Goal: Information Seeking & Learning: Compare options

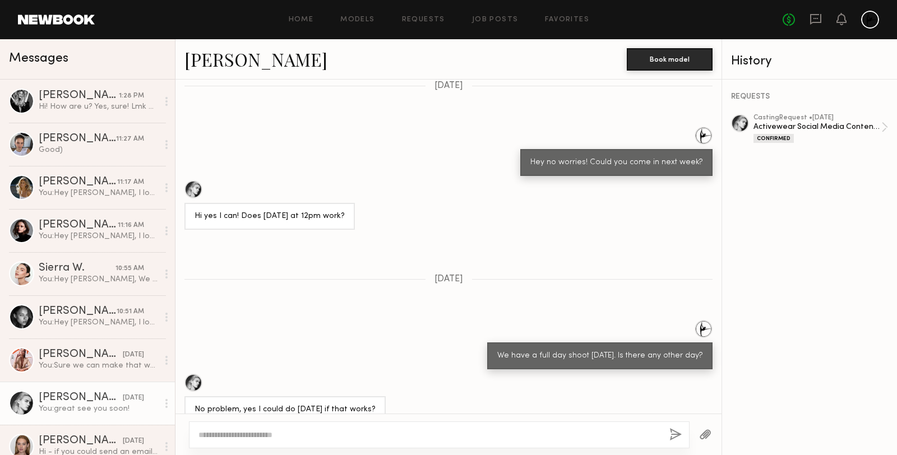
scroll to position [1195, 0]
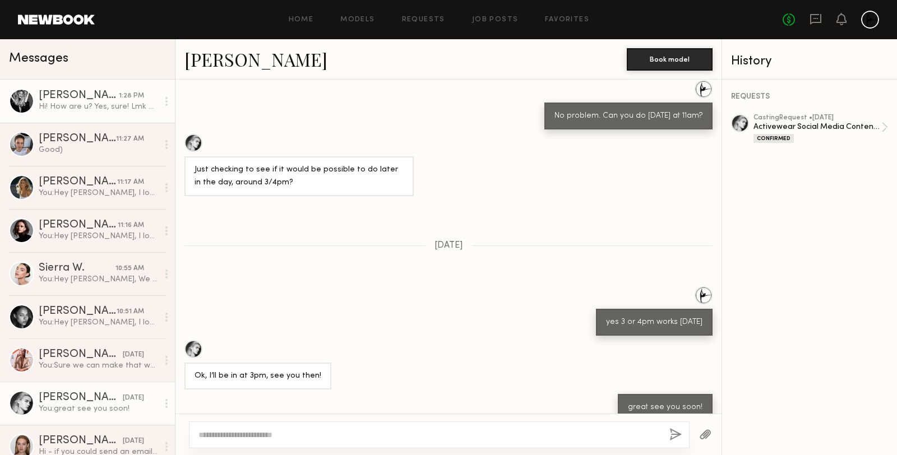
click at [90, 117] on link "Carla R. 1:28 PM Hi! How are u? Yes, sure! Lmk when!" at bounding box center [87, 101] width 175 height 43
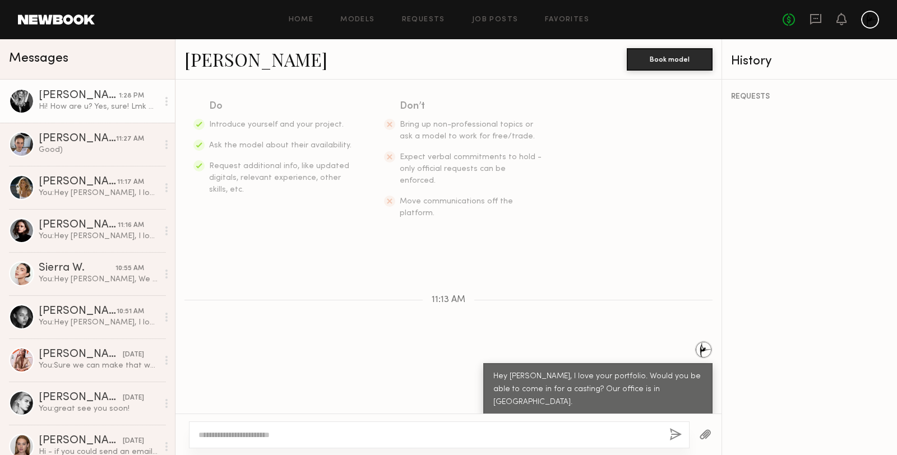
scroll to position [182, 0]
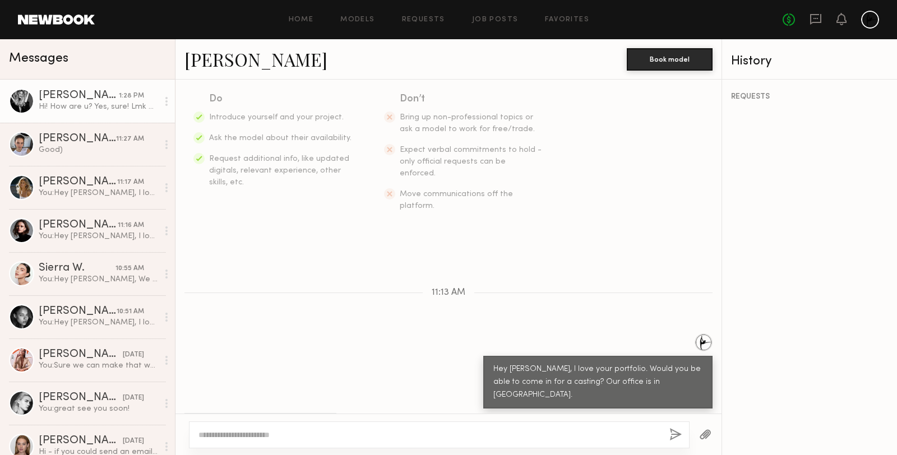
click at [269, 432] on textarea at bounding box center [429, 434] width 462 height 11
type textarea "**********"
click at [673, 436] on button "button" at bounding box center [675, 435] width 12 height 14
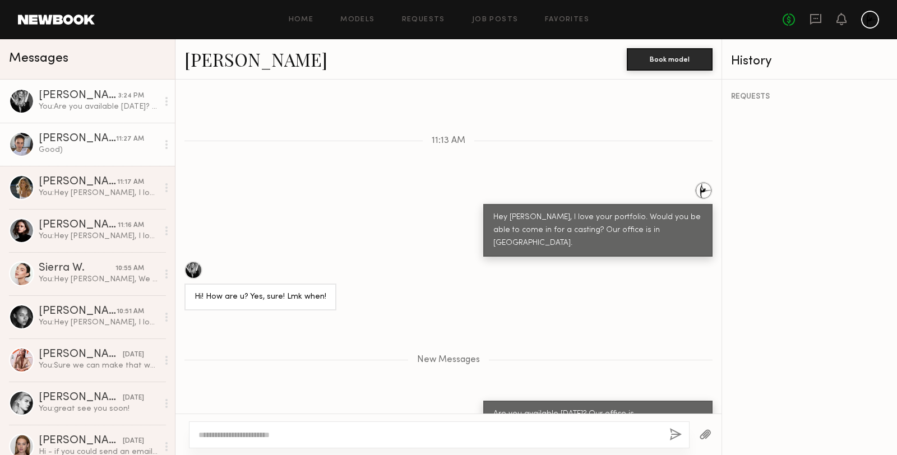
click at [78, 145] on div "Good)" at bounding box center [98, 150] width 119 height 11
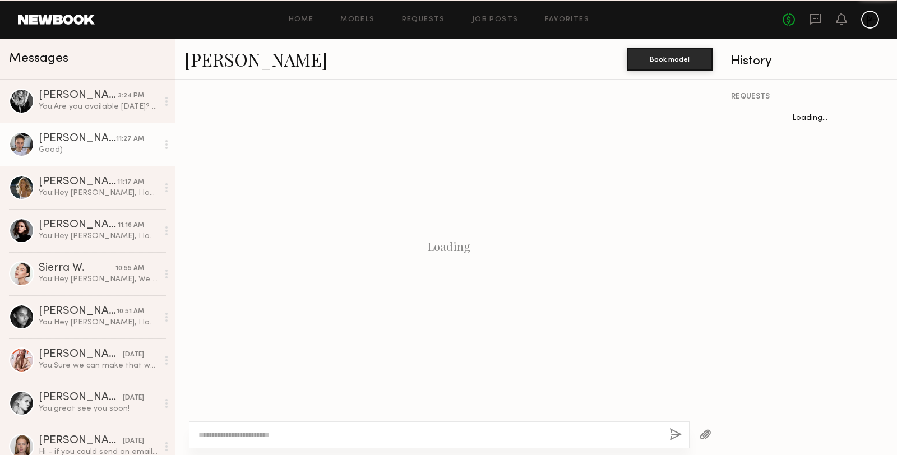
scroll to position [435, 0]
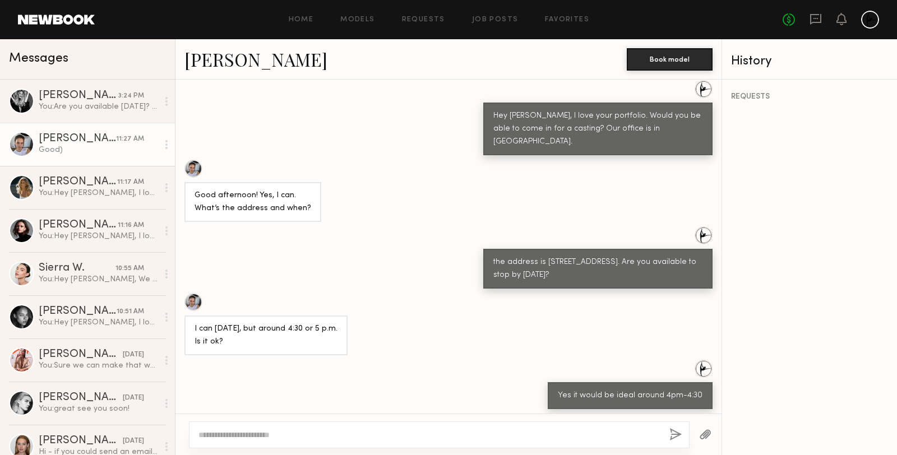
click at [193, 160] on div at bounding box center [193, 169] width 18 height 18
click at [83, 95] on div "Carla R." at bounding box center [79, 95] width 80 height 11
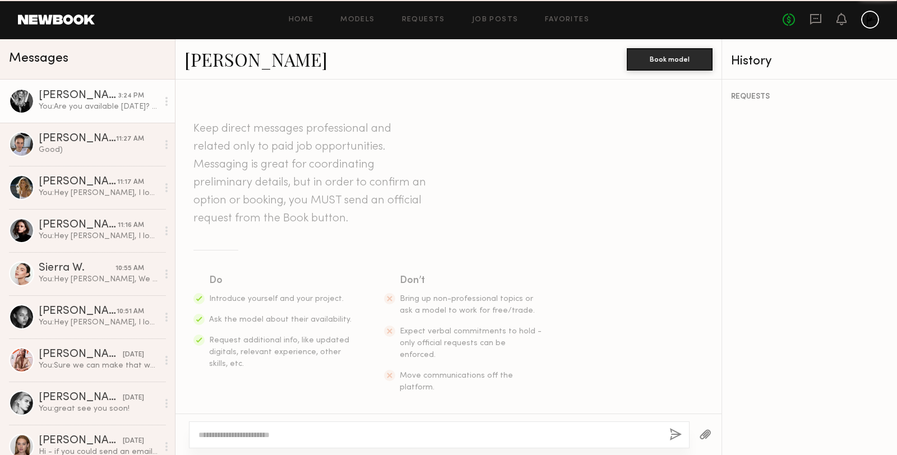
scroll to position [248, 0]
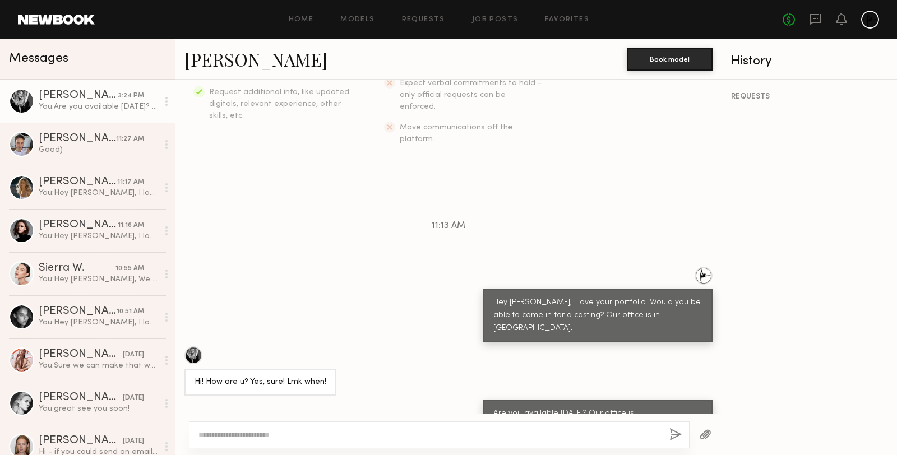
click at [214, 65] on link "Carla R." at bounding box center [255, 59] width 143 height 24
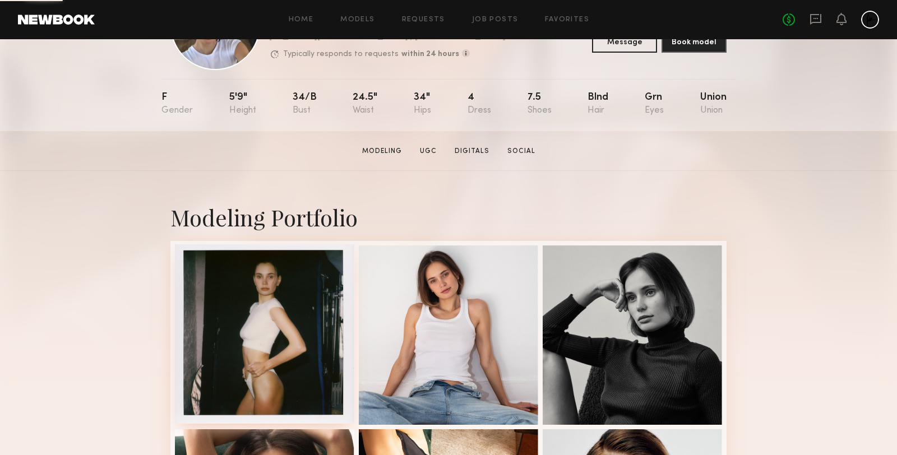
scroll to position [110, 0]
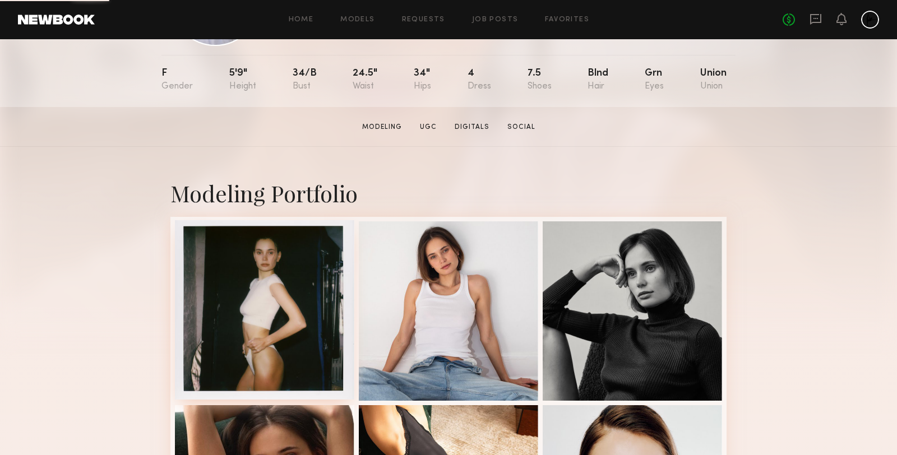
click at [275, 285] on div at bounding box center [264, 309] width 179 height 179
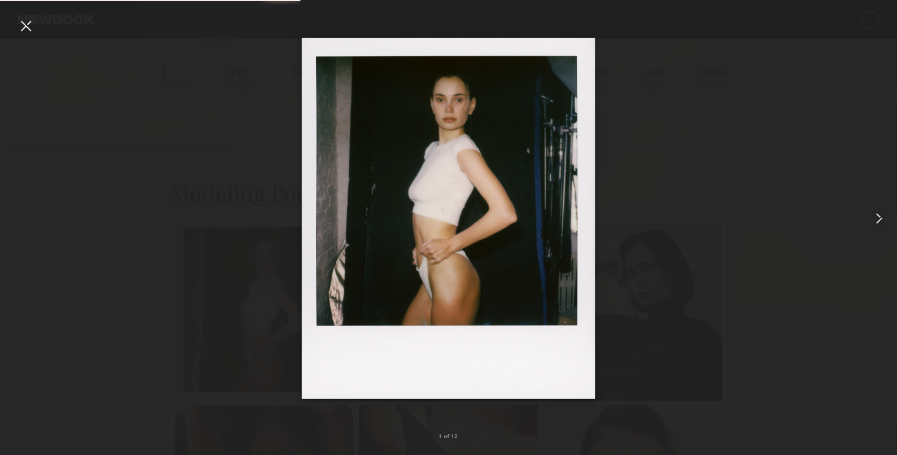
click at [874, 218] on common-icon at bounding box center [879, 219] width 18 height 18
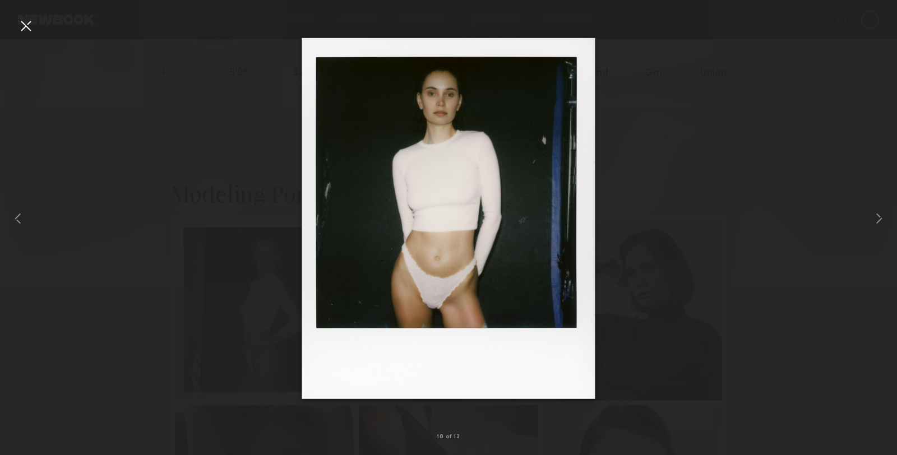
click at [170, 210] on div at bounding box center [448, 218] width 897 height 401
click at [24, 25] on div at bounding box center [26, 26] width 18 height 18
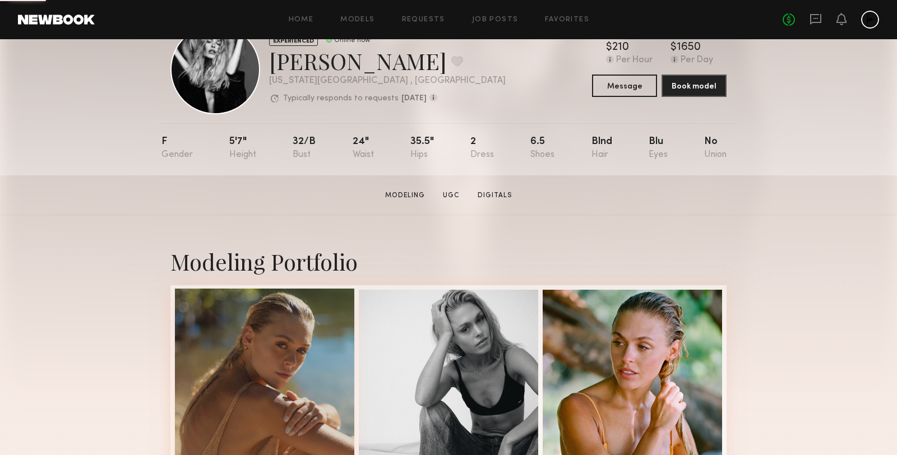
scroll to position [104, 0]
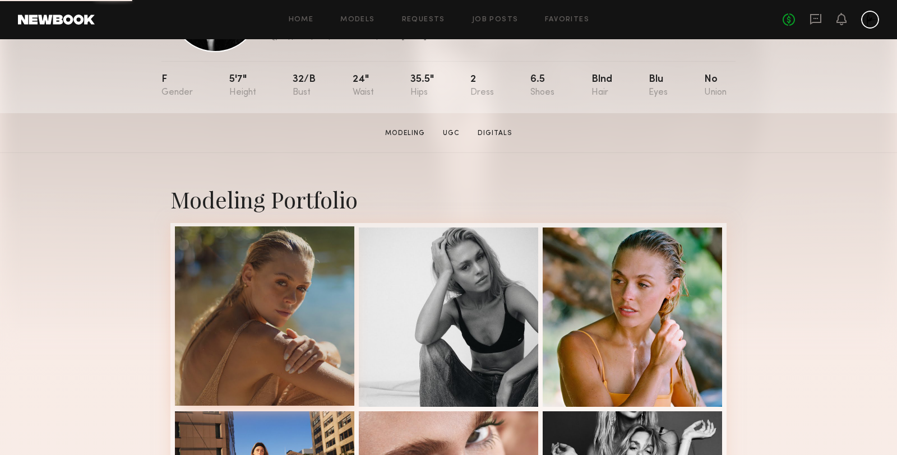
click at [285, 348] on div at bounding box center [264, 315] width 179 height 179
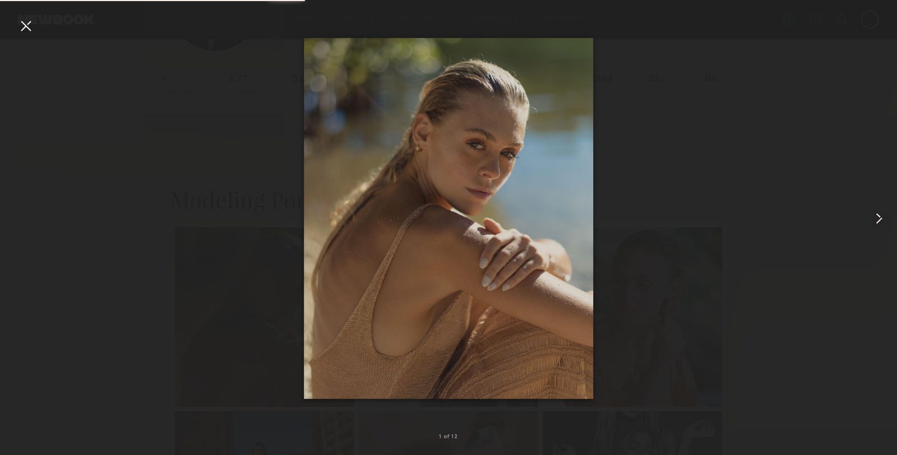
click at [880, 221] on common-icon at bounding box center [879, 219] width 18 height 18
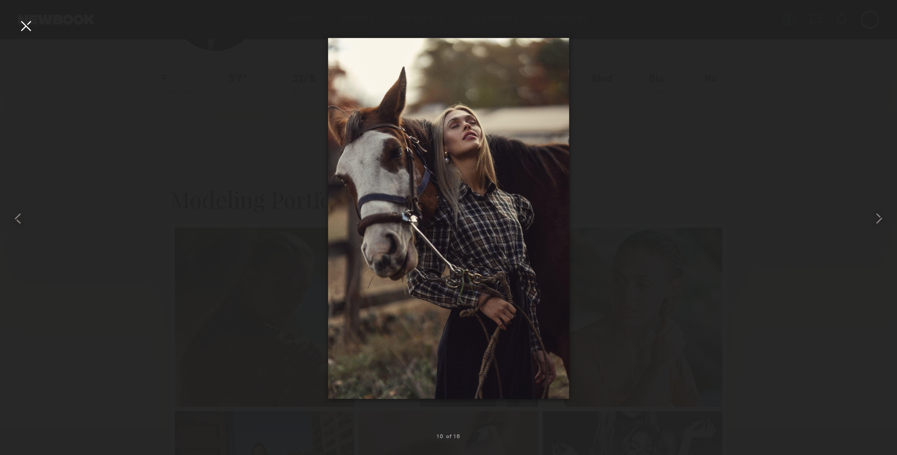
click at [805, 203] on div at bounding box center [448, 218] width 897 height 401
click at [26, 25] on div at bounding box center [26, 26] width 18 height 18
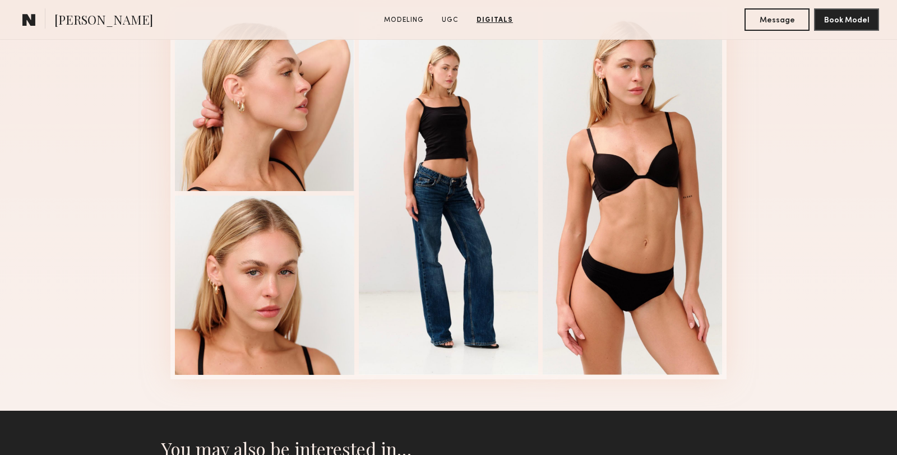
scroll to position [1811, 0]
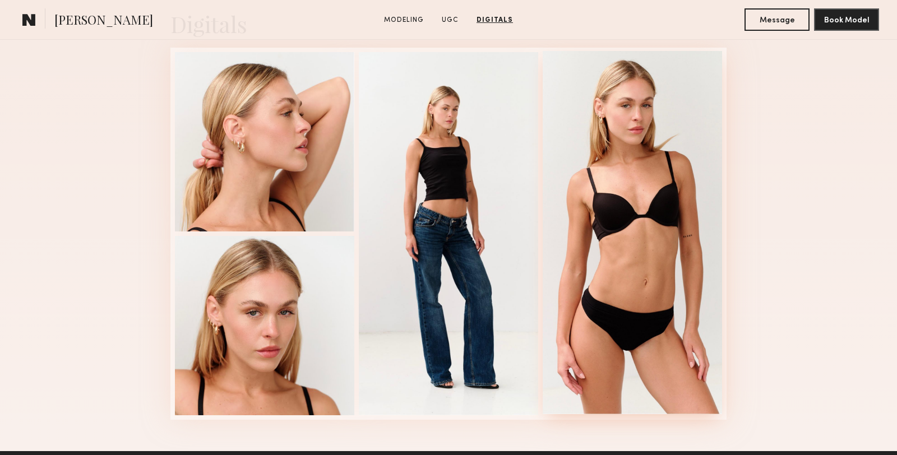
click at [662, 193] on div at bounding box center [632, 232] width 179 height 363
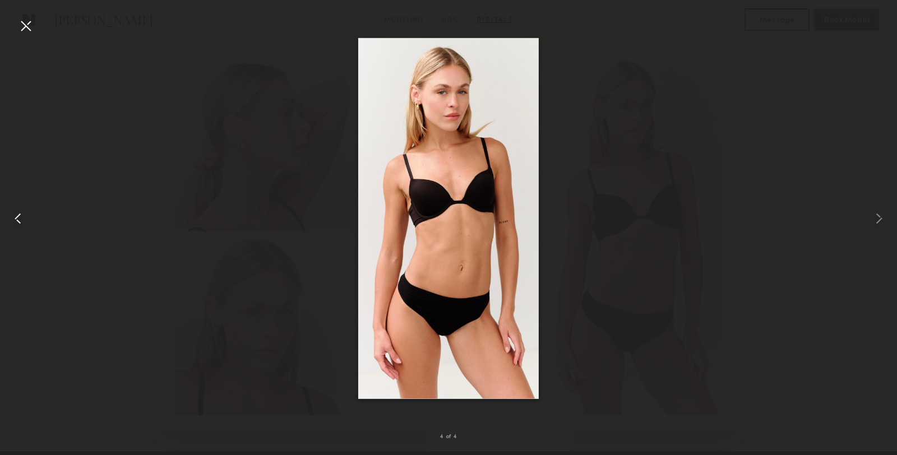
click at [22, 221] on common-icon at bounding box center [18, 219] width 18 height 18
click at [26, 27] on div at bounding box center [26, 26] width 18 height 18
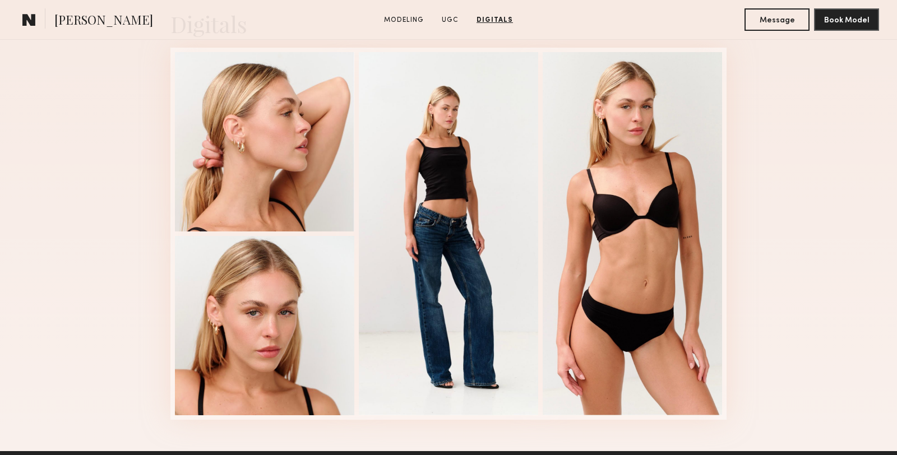
click at [37, 21] on link at bounding box center [29, 19] width 22 height 22
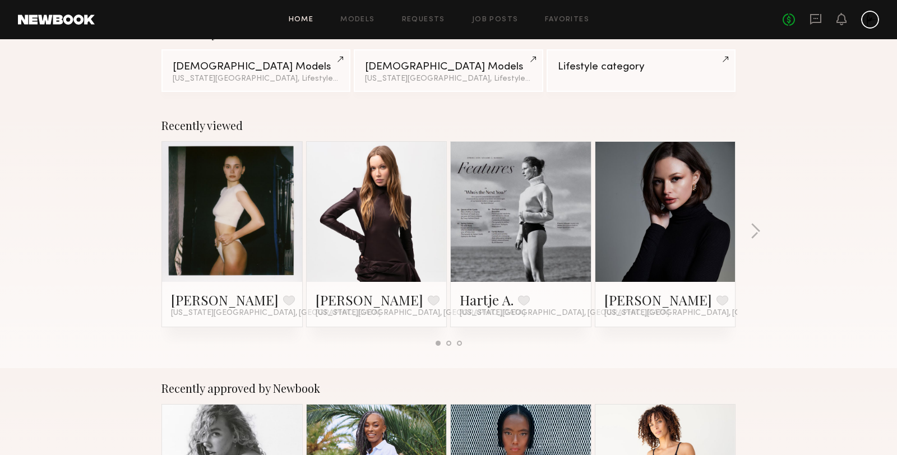
scroll to position [120, 0]
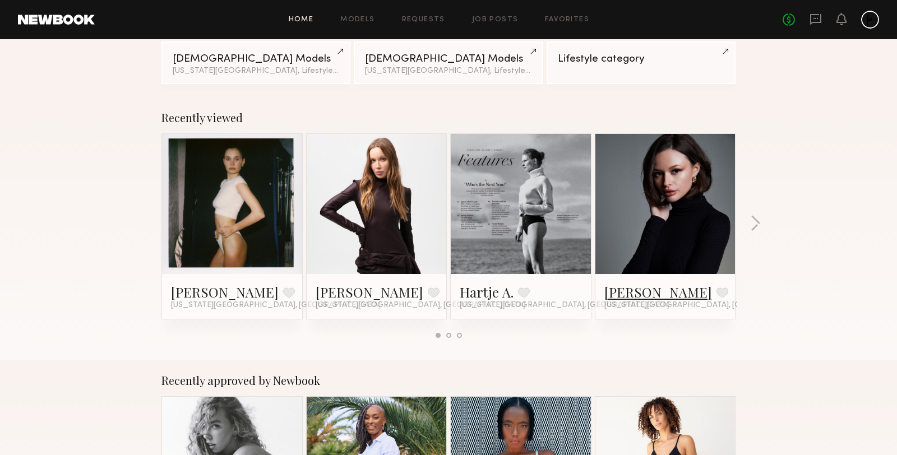
click at [647, 294] on link "Marija S." at bounding box center [658, 292] width 108 height 18
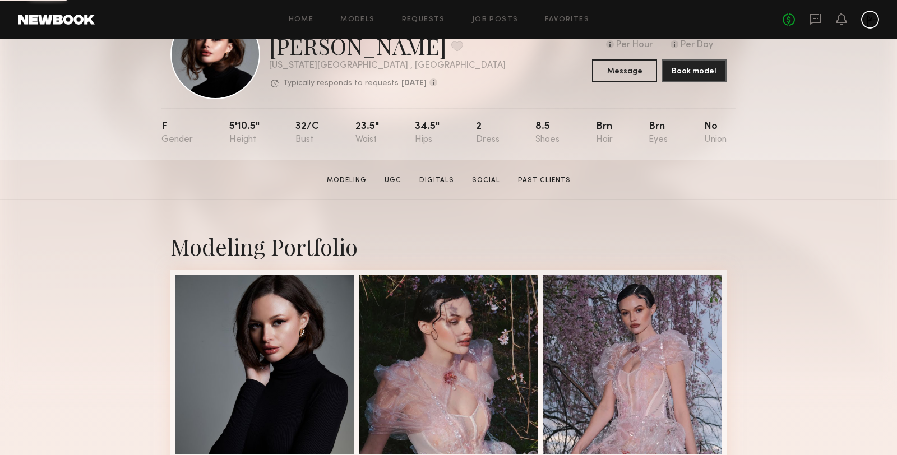
scroll to position [188, 0]
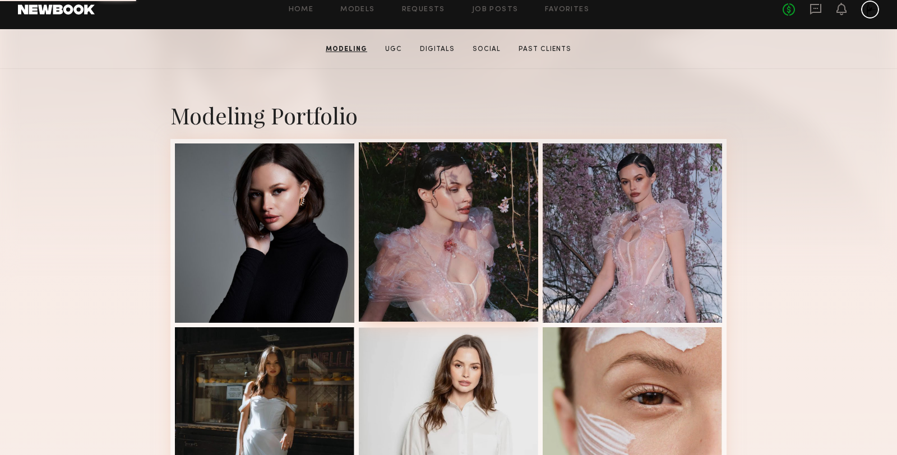
click at [457, 243] on div at bounding box center [448, 231] width 179 height 179
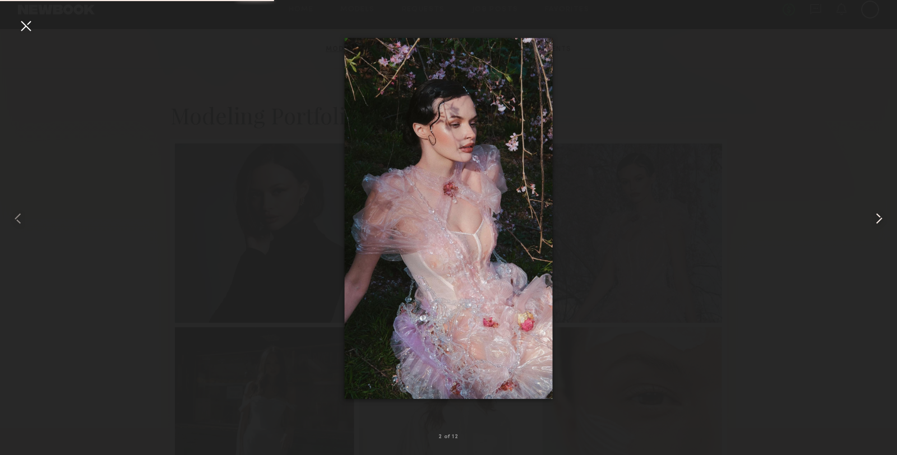
click at [885, 218] on common-icon at bounding box center [879, 219] width 18 height 18
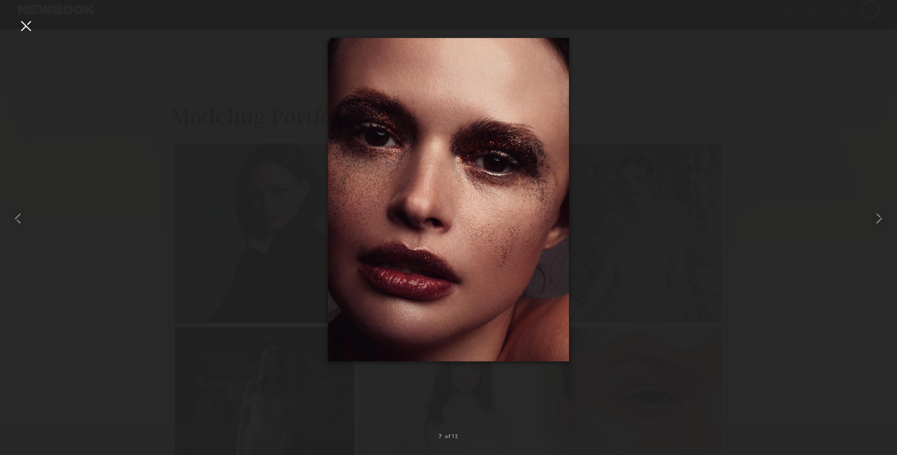
click at [21, 25] on div at bounding box center [26, 26] width 18 height 18
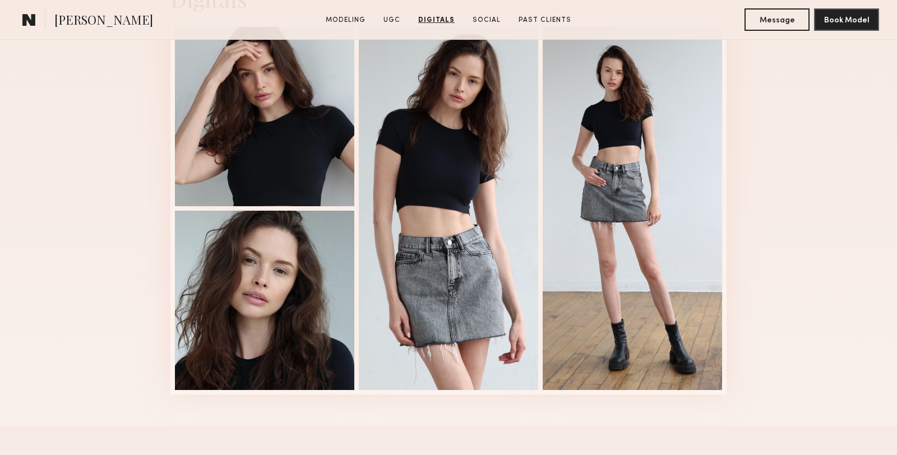
scroll to position [2644, 0]
